Goal: Task Accomplishment & Management: Manage account settings

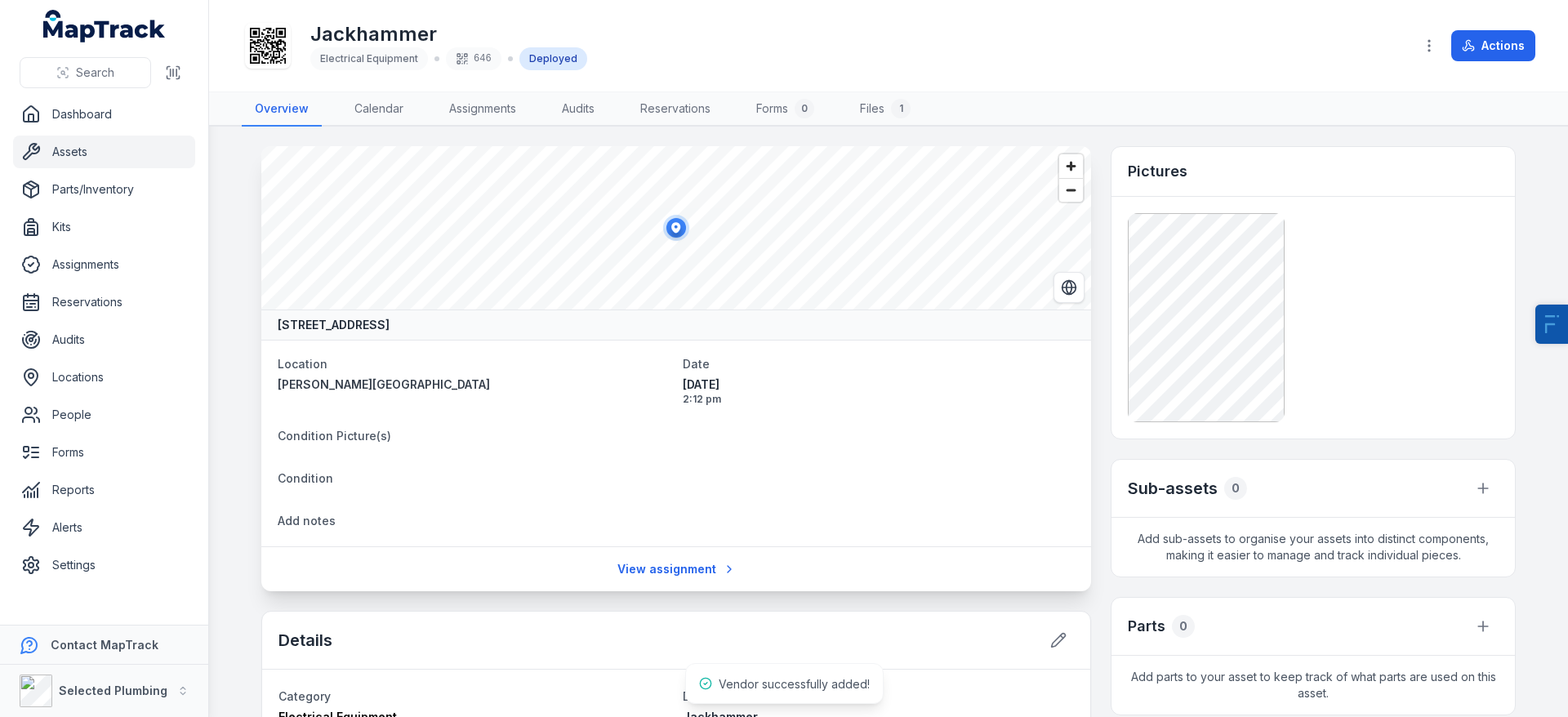
scroll to position [215, 0]
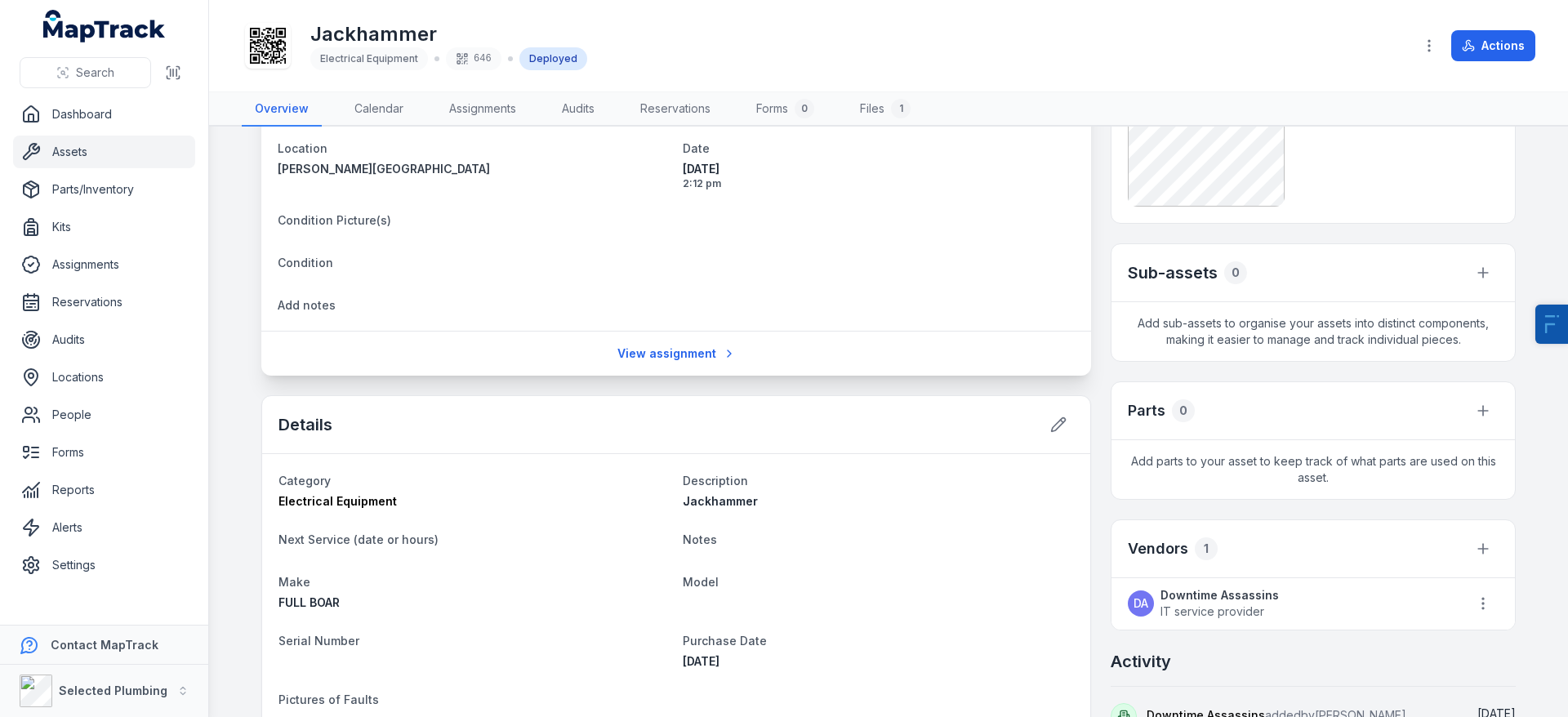
click at [1210, 595] on strong "Downtime Assassins" at bounding box center [1219, 595] width 118 height 16
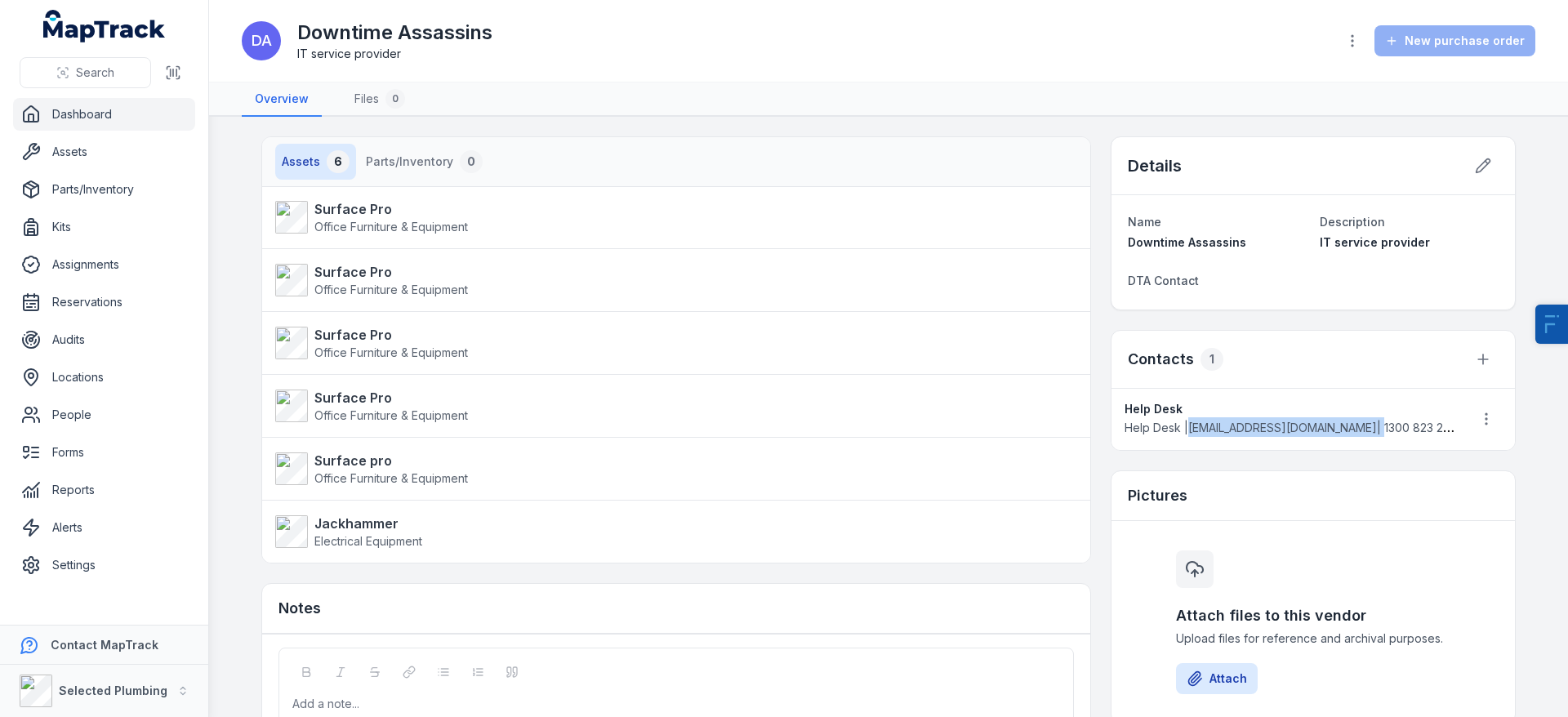
drag, startPoint x: 1188, startPoint y: 427, endPoint x: 1323, endPoint y: 432, distance: 135.1
click at [1323, 432] on span "Help Desk | [EMAIL_ADDRESS][DOMAIN_NAME] | 1300 823 226" at bounding box center [1290, 427] width 333 height 14
click at [1481, 45] on div "New purchase order" at bounding box center [1454, 41] width 161 height 31
click at [386, 540] on span "Electrical Equipment" at bounding box center [368, 541] width 108 height 14
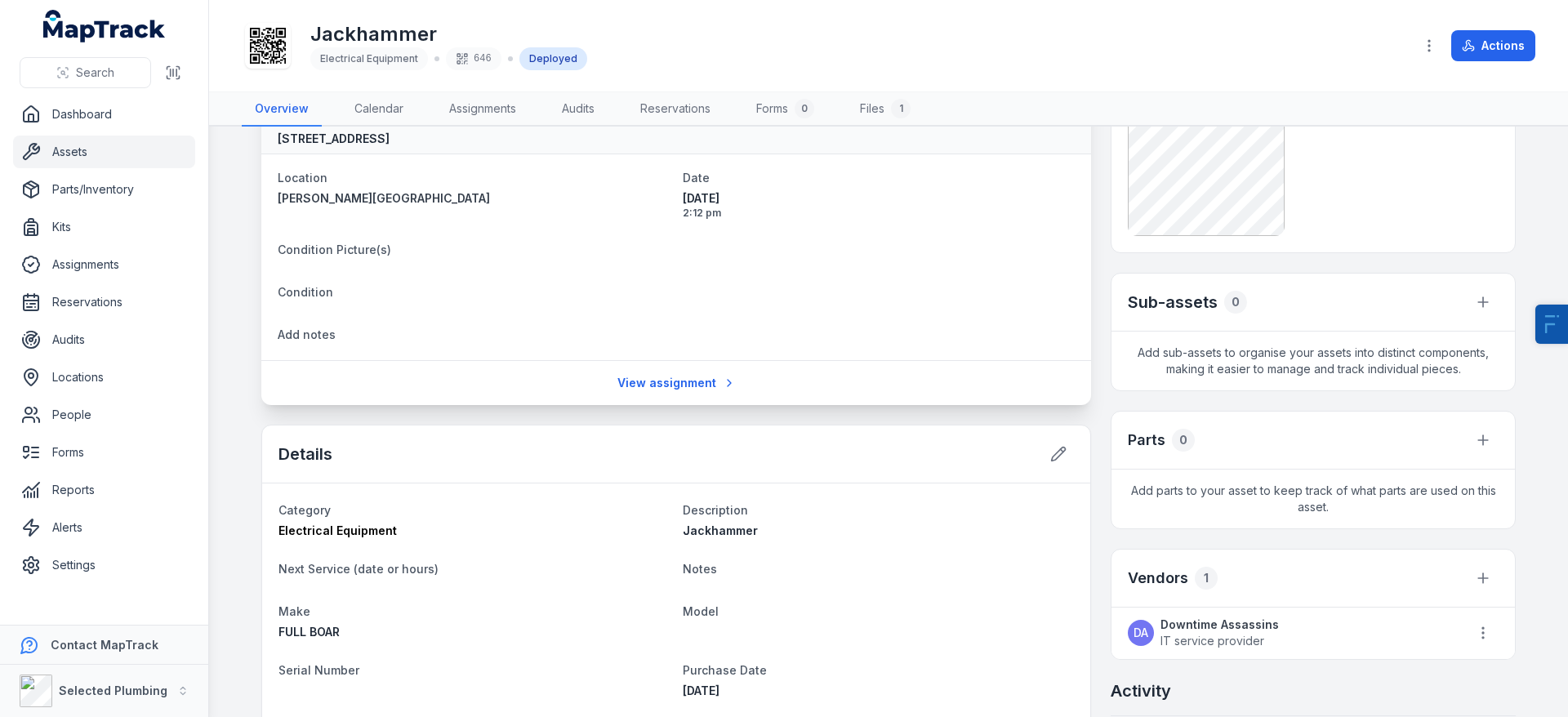
scroll to position [226, 0]
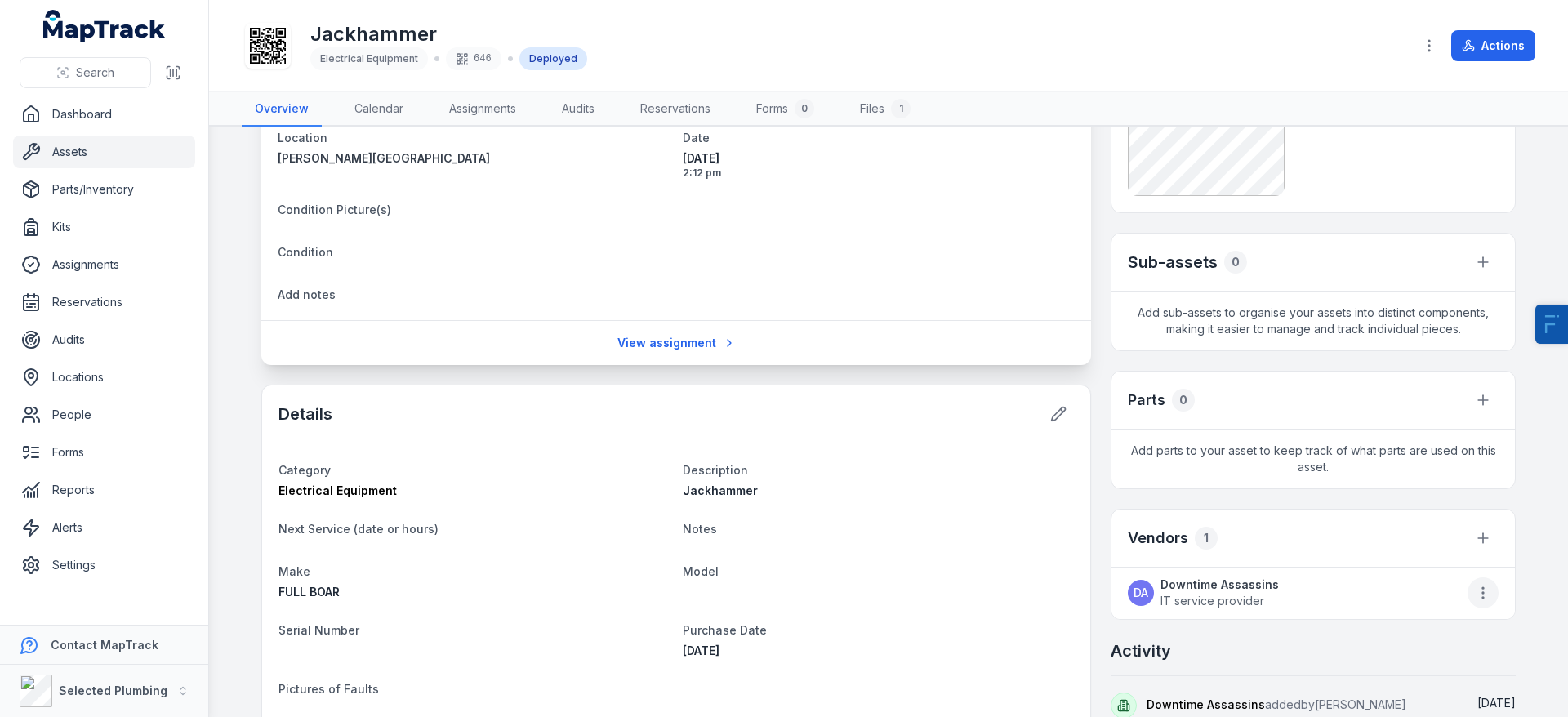
click at [1482, 591] on circle "button" at bounding box center [1483, 592] width 2 height 2
click at [1423, 638] on div "Remove vendor" at bounding box center [1400, 636] width 183 height 29
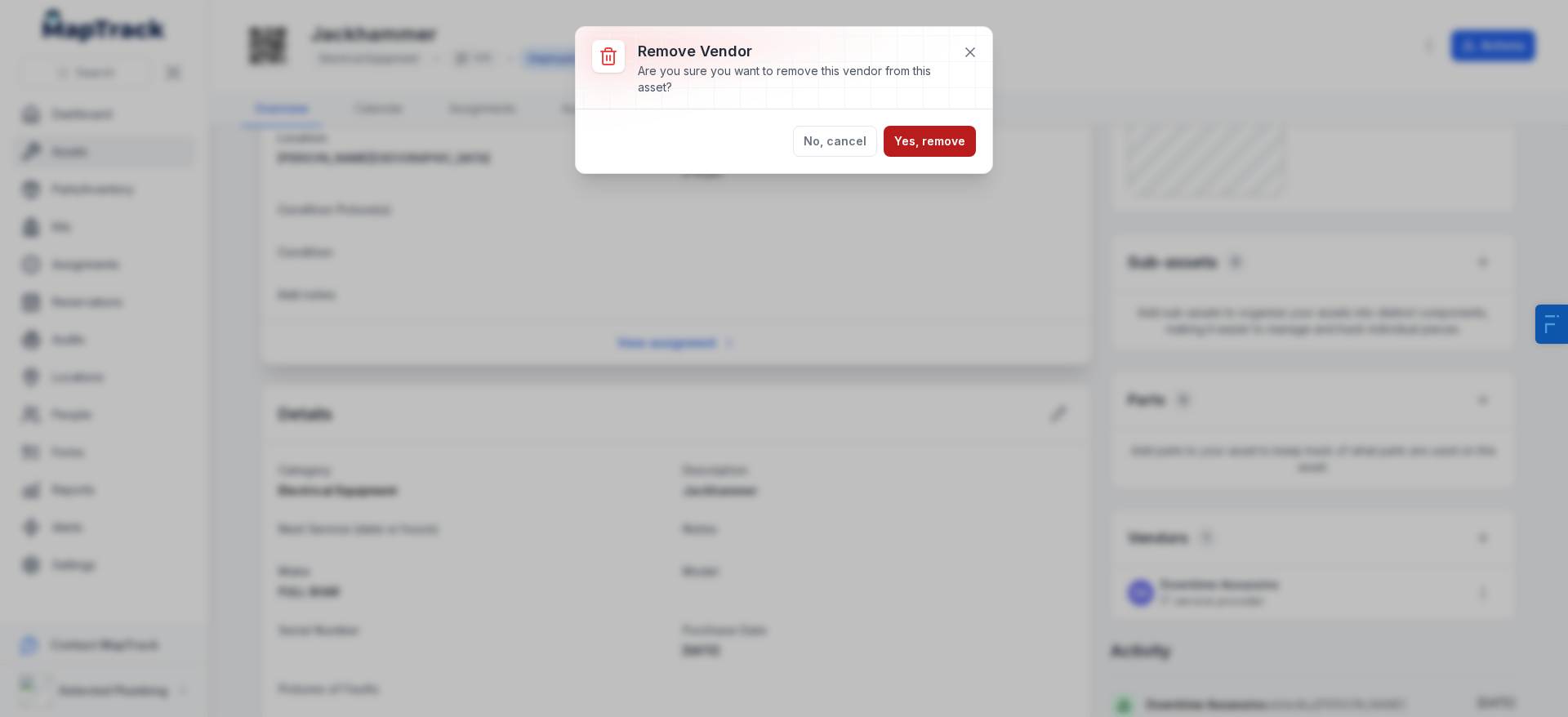
click at [957, 135] on button "Yes, remove" at bounding box center [929, 141] width 92 height 31
